Goal: Task Accomplishment & Management: Use online tool/utility

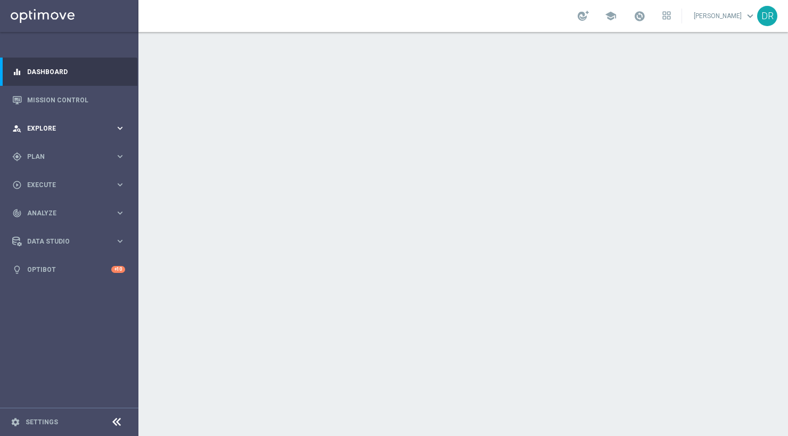
click at [109, 125] on span "Explore" at bounding box center [71, 128] width 88 height 6
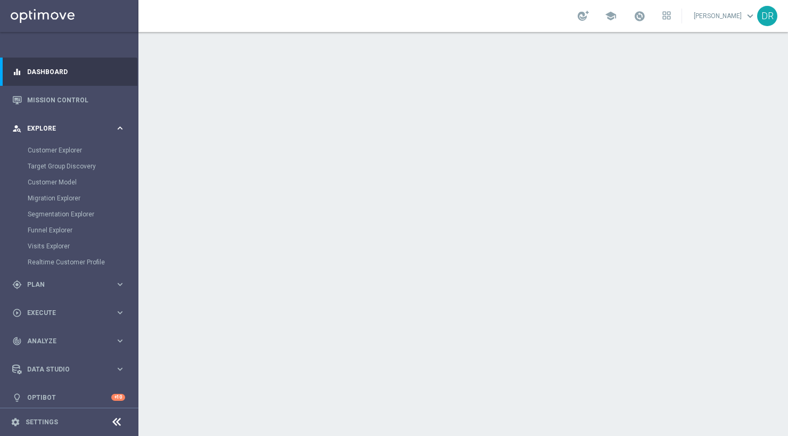
click at [112, 124] on div "person_search Explore" at bounding box center [63, 129] width 103 height 10
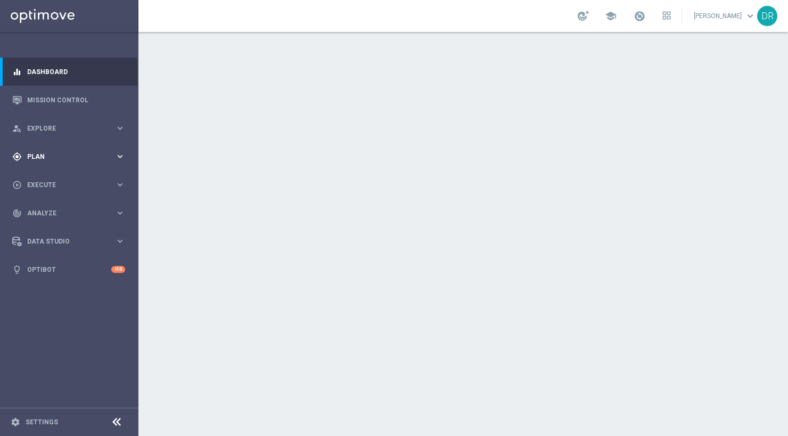
click at [55, 148] on div "gps_fixed Plan keyboard_arrow_right" at bounding box center [68, 156] width 137 height 28
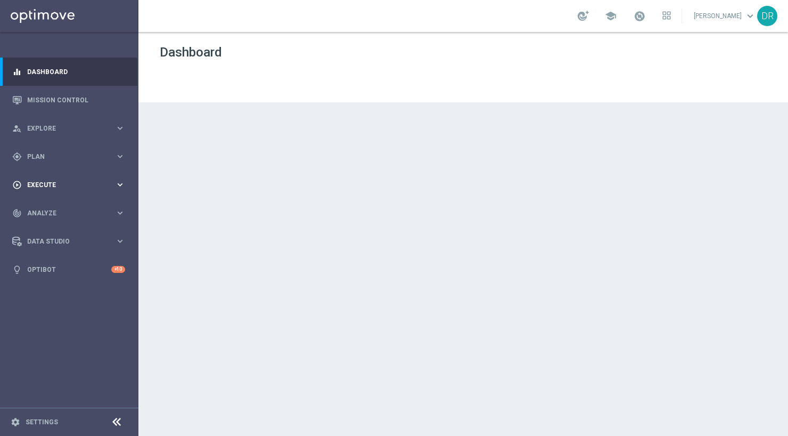
click at [54, 177] on div "play_circle_outline Execute keyboard_arrow_right" at bounding box center [68, 184] width 137 height 28
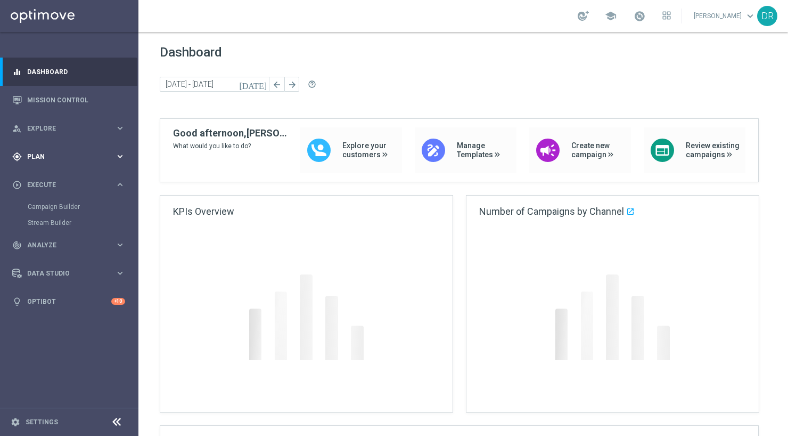
click at [38, 158] on span "Plan" at bounding box center [71, 156] width 88 height 6
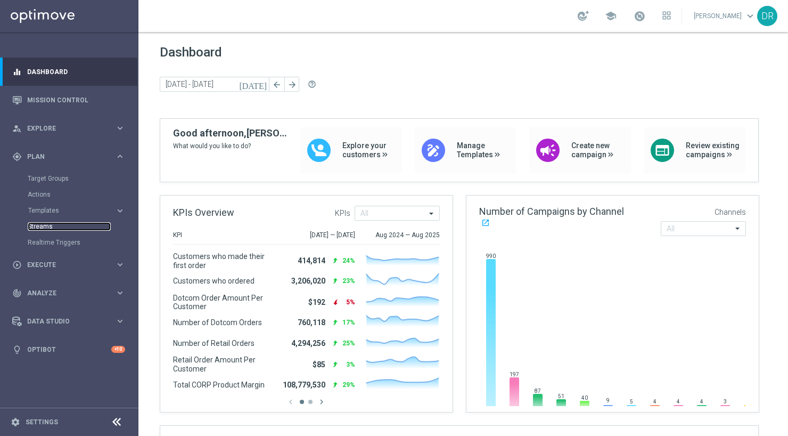
click at [37, 226] on link "Streams" at bounding box center [69, 226] width 83 height 9
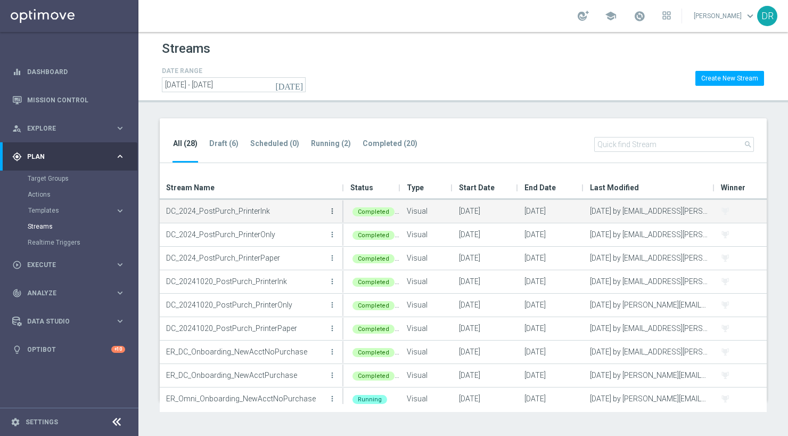
click at [335, 211] on icon "more_vert" at bounding box center [332, 211] width 9 height 9
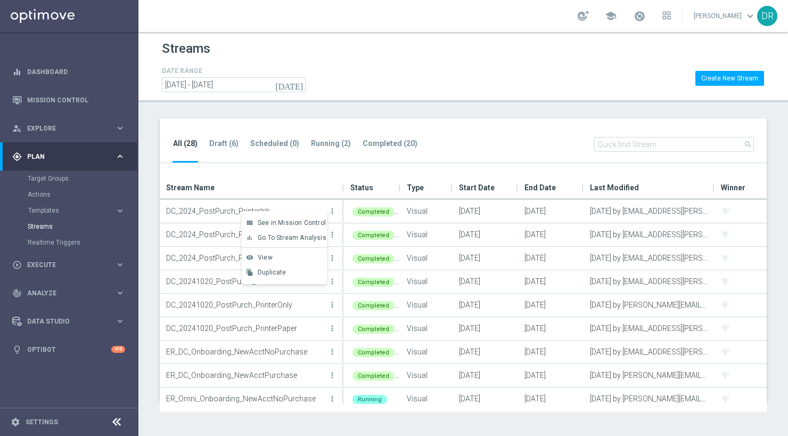
click at [148, 229] on div "All (28) Draft (6) Scheduled (0) Running (2) Completed (20) search Drag here to…" at bounding box center [464, 259] width 650 height 283
